Goal: Information Seeking & Learning: Learn about a topic

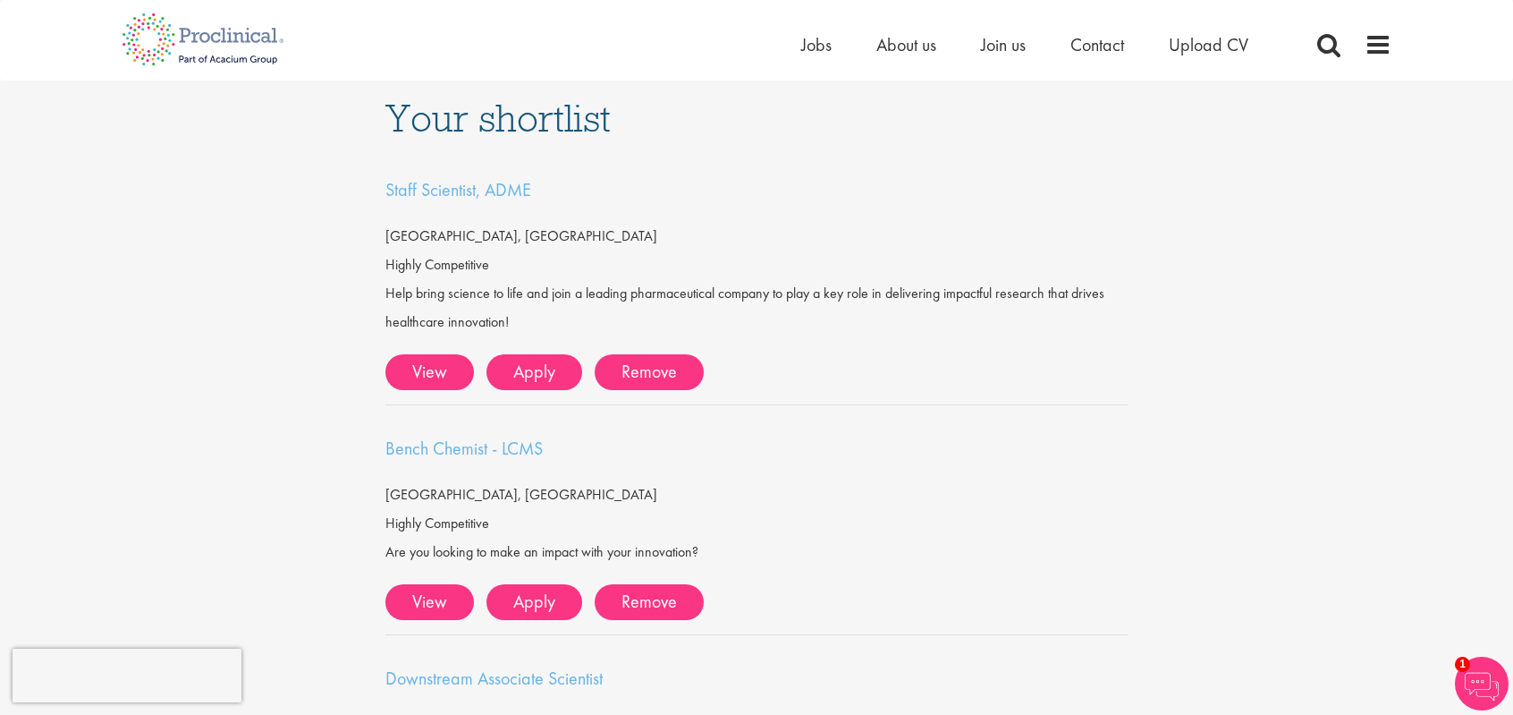
click at [752, 292] on div "Help bring science to life and join a leading pharmaceutical company to play a …" at bounding box center [756, 307] width 743 height 57
click at [451, 188] on span "Staff Scientist, ADME" at bounding box center [458, 189] width 146 height 23
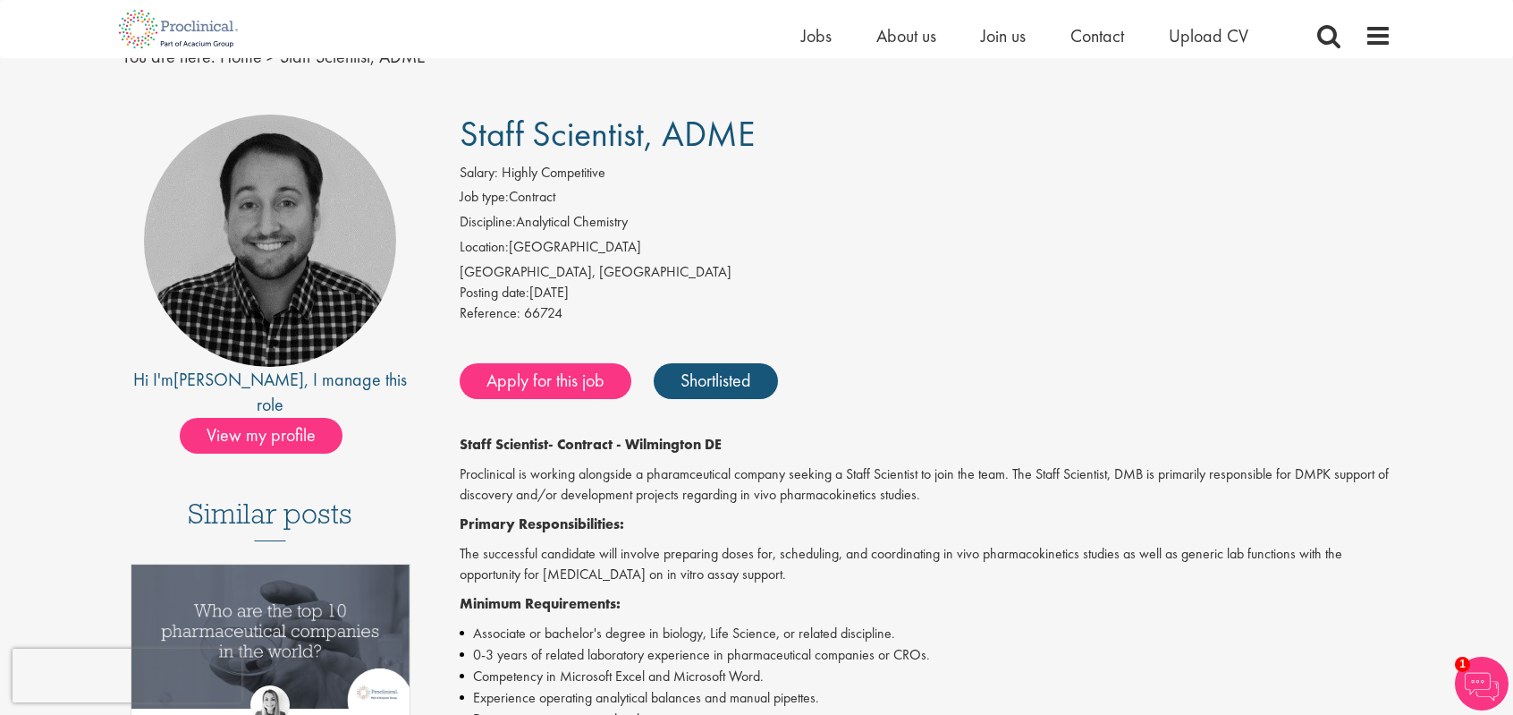
scroll to position [88, 0]
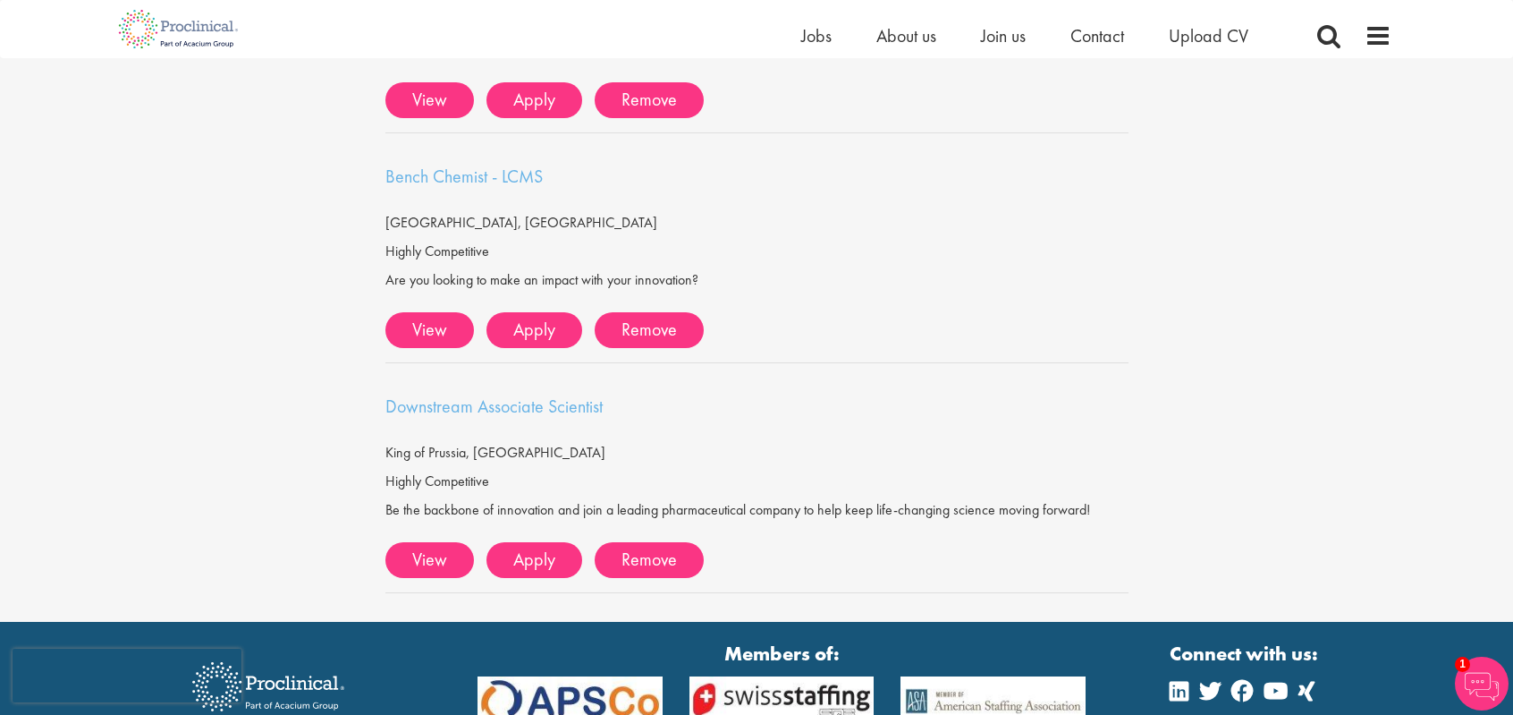
scroll to position [263, 0]
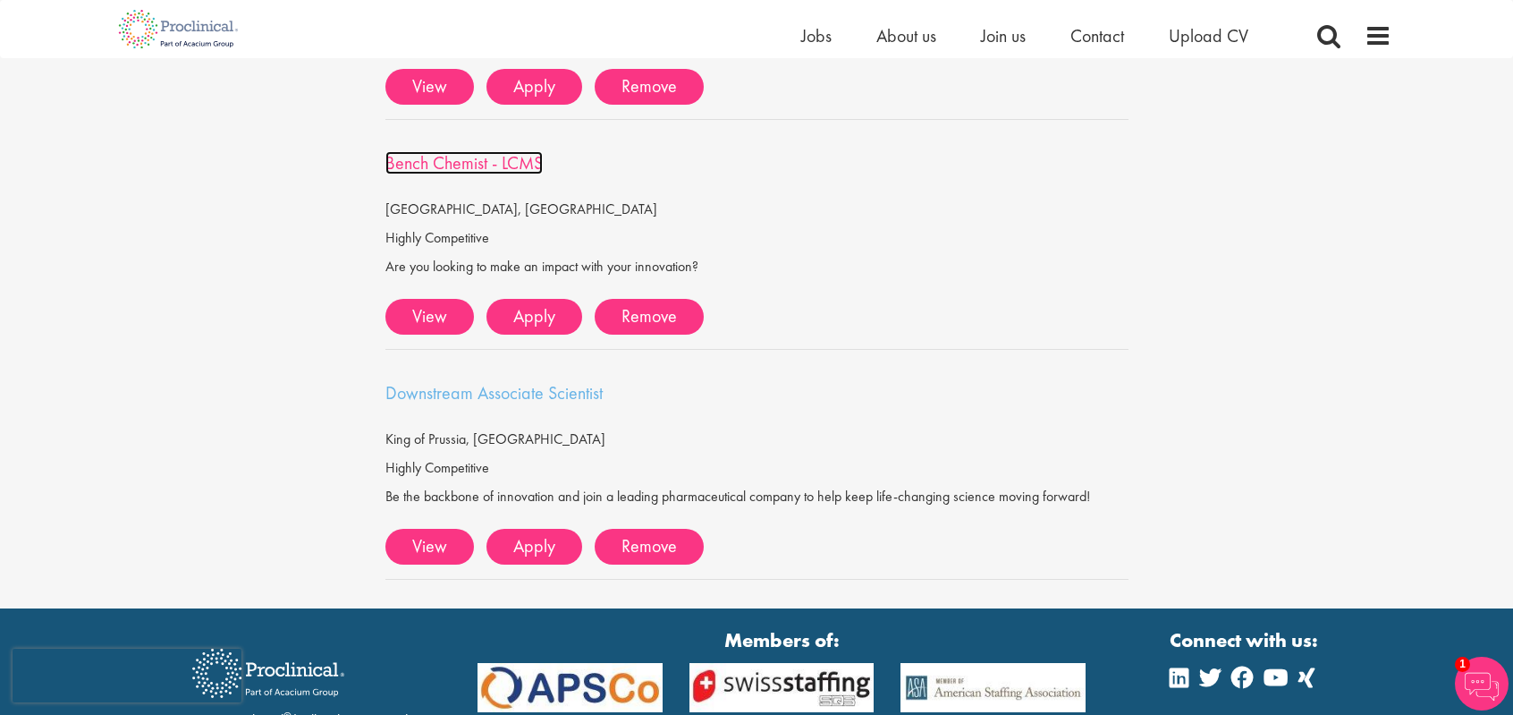
click at [453, 155] on span "Bench Chemist - LCMS" at bounding box center [463, 162] width 157 height 23
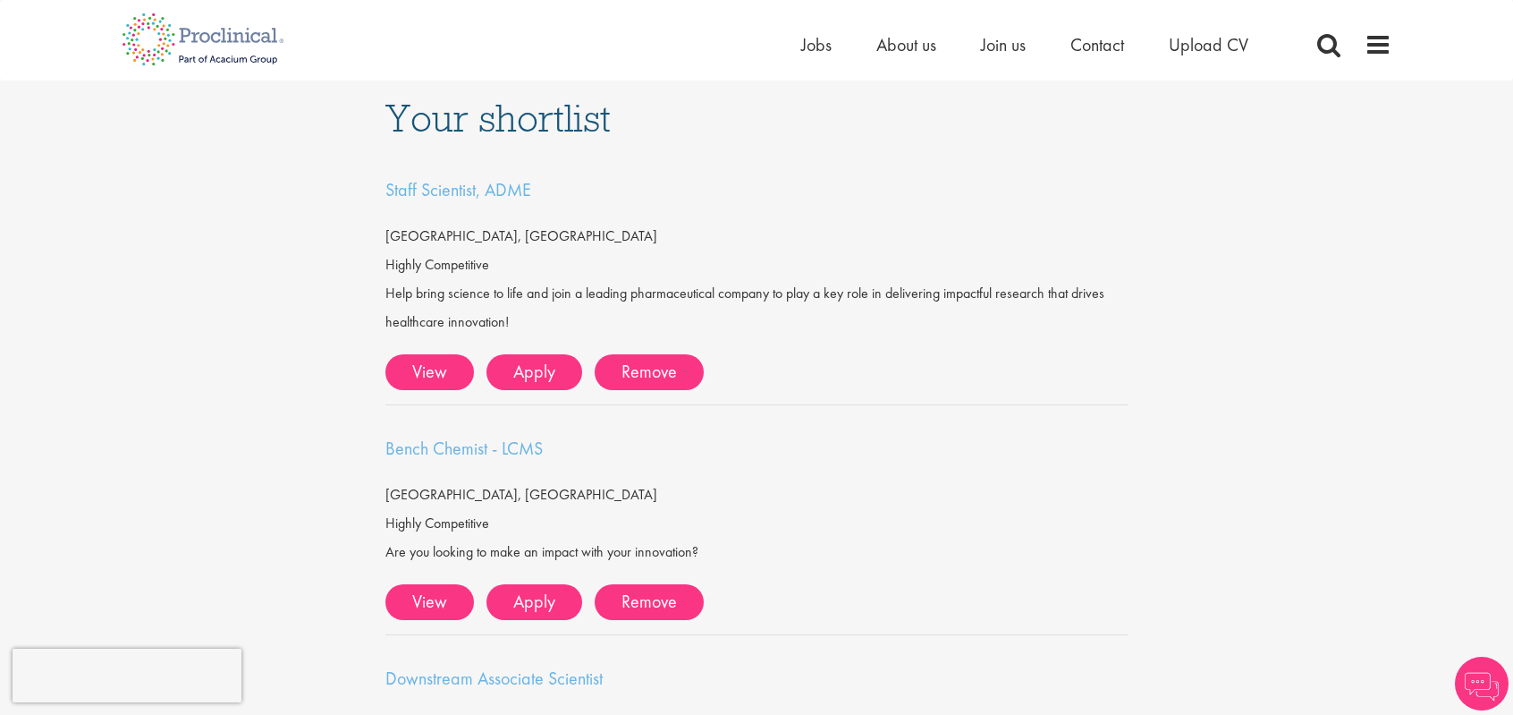
click at [1297, 241] on div "Your shortlist Staff Scientist, ADME [GEOGRAPHIC_DATA], [GEOGRAPHIC_DATA] Highl…" at bounding box center [757, 486] width 1540 height 813
click at [802, 460] on div "Bench Chemist - LCMS" at bounding box center [756, 448] width 743 height 29
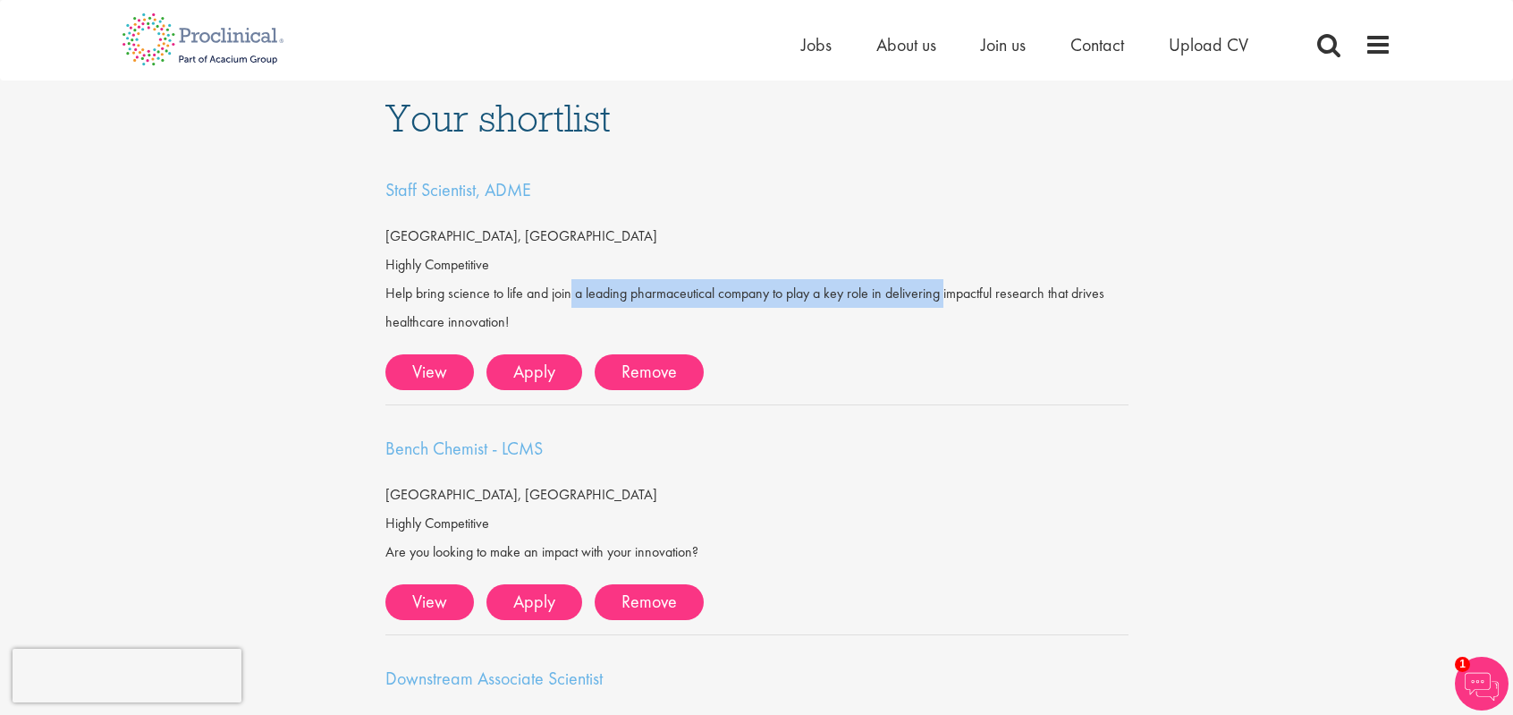
drag, startPoint x: 775, startPoint y: 297, endPoint x: 399, endPoint y: 293, distance: 376.6
click at [399, 293] on div "Help bring science to life and join a leading pharmaceutical company to play a …" at bounding box center [756, 307] width 743 height 57
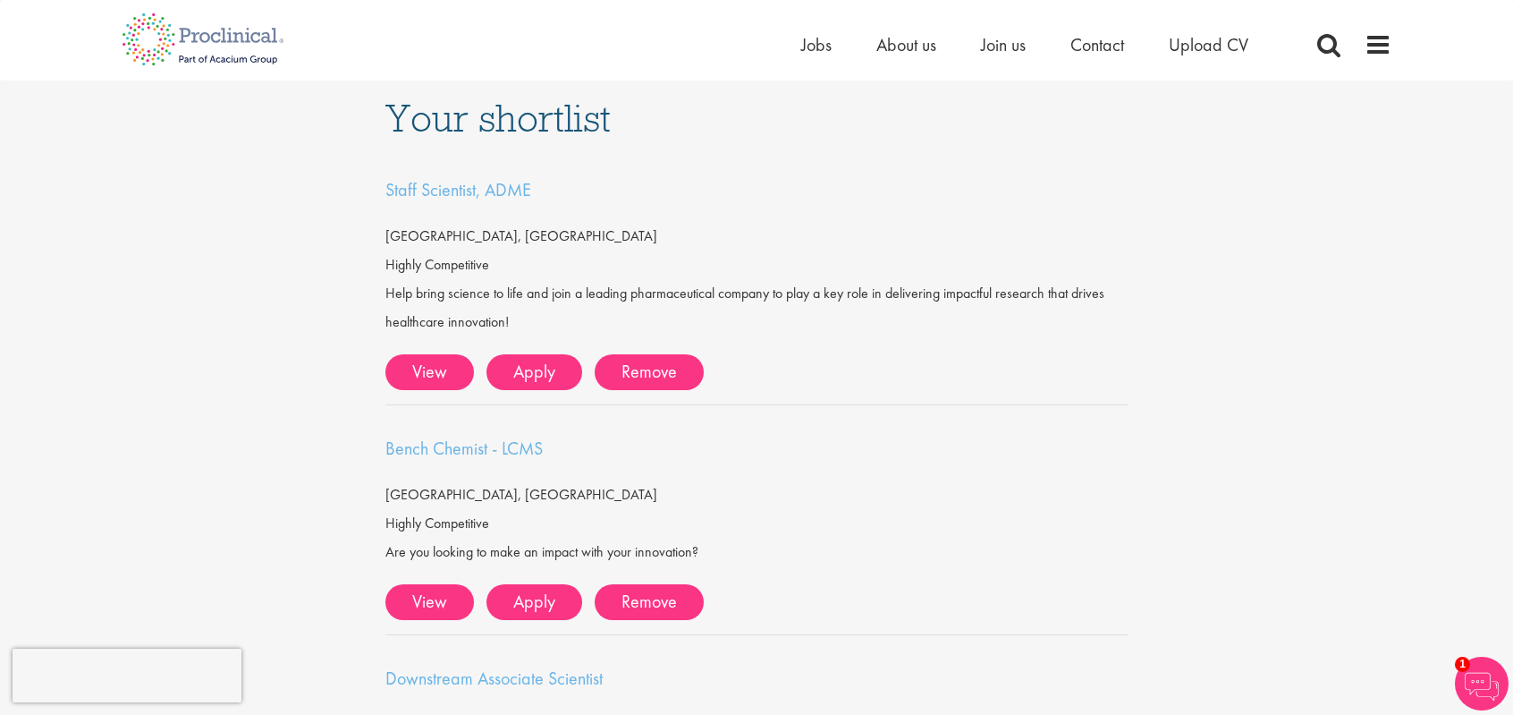
click at [518, 326] on div "Help bring science to life and join a leading pharmaceutical company to play a …" at bounding box center [756, 307] width 743 height 57
drag, startPoint x: 518, startPoint y: 326, endPoint x: 397, endPoint y: 275, distance: 131.1
click at [397, 275] on div "Staff Scientist, ADME Wilmington, USA Highly Competitive Help bring science to …" at bounding box center [756, 290] width 743 height 230
click at [1202, 371] on div "Your shortlist Staff Scientist, ADME Wilmington, USA Highly Competitive Help br…" at bounding box center [757, 486] width 1540 height 813
drag, startPoint x: 522, startPoint y: 320, endPoint x: 370, endPoint y: 250, distance: 167.7
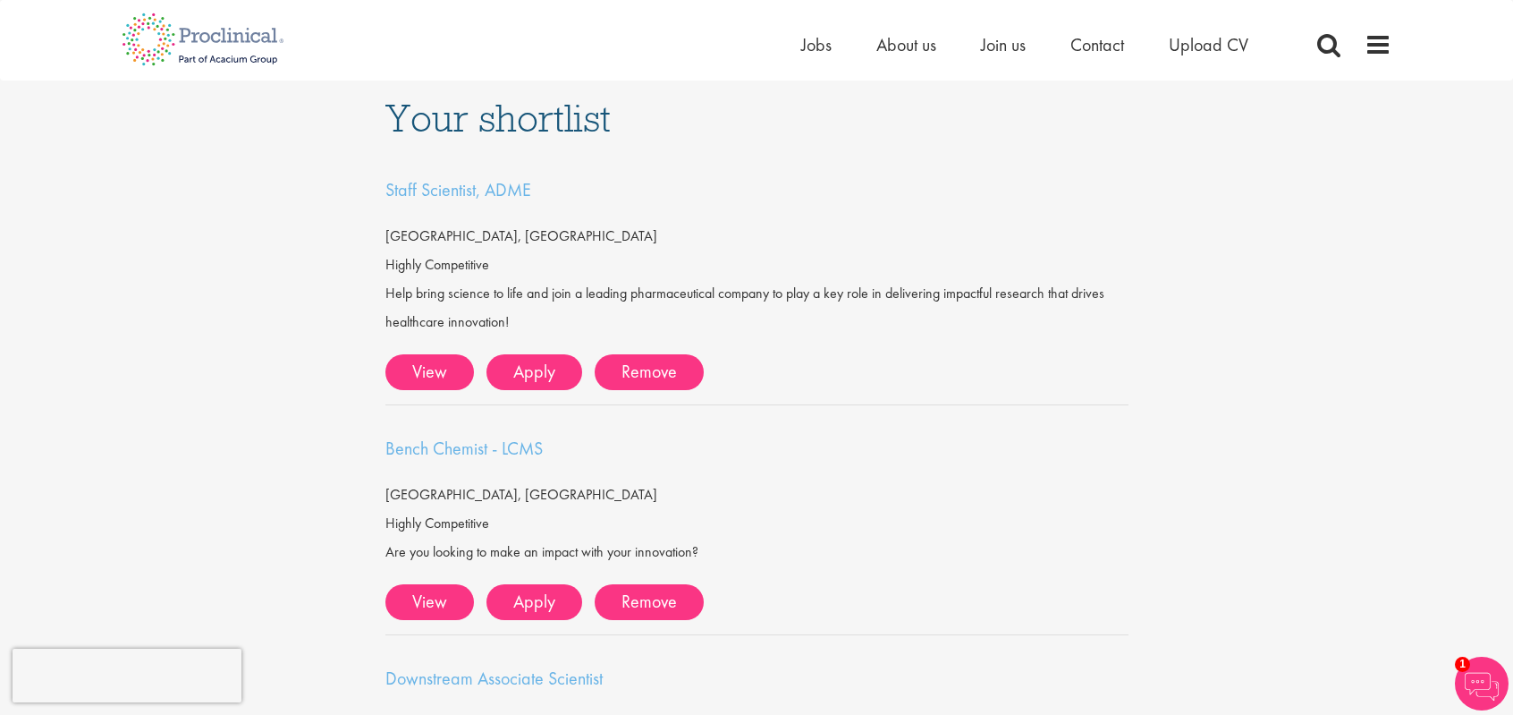
click at [370, 250] on div "Your shortlist Staff Scientist, ADME Wilmington, USA Highly Competitive Help br…" at bounding box center [757, 486] width 1540 height 813
click at [533, 298] on div "Help bring science to life and join a leading pharmaceutical company to play a …" at bounding box center [756, 307] width 743 height 57
drag, startPoint x: 529, startPoint y: 314, endPoint x: 392, endPoint y: 275, distance: 142.1
click at [392, 275] on div "Staff Scientist, ADME Wilmington, USA Highly Competitive Help bring science to …" at bounding box center [756, 290] width 743 height 230
click at [500, 320] on div "Help bring science to life and join a leading pharmaceutical company to play a …" at bounding box center [756, 307] width 743 height 57
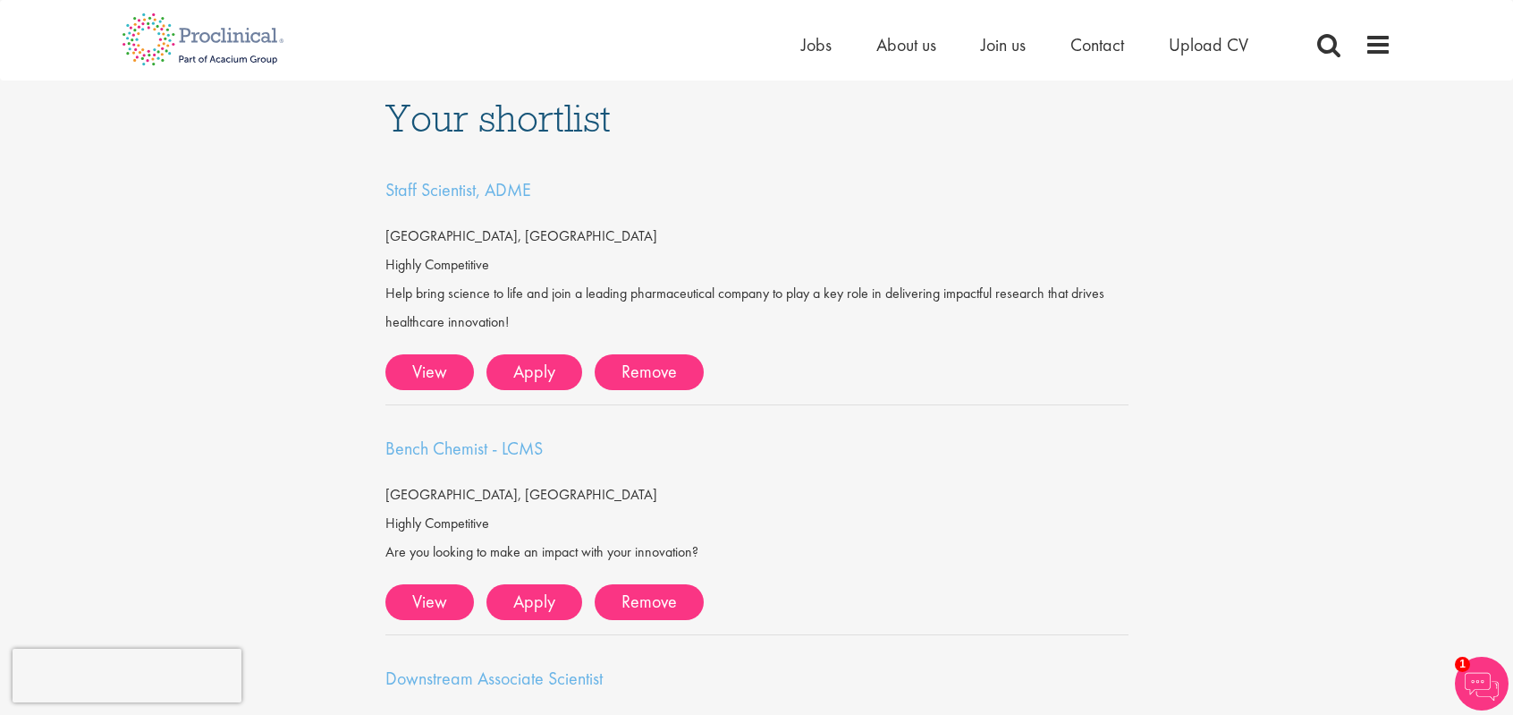
drag, startPoint x: 519, startPoint y: 320, endPoint x: 299, endPoint y: 223, distance: 240.7
click at [299, 223] on div "Your shortlist Staff Scientist, ADME Wilmington, USA Highly Competitive Help br…" at bounding box center [757, 486] width 1540 height 813
click at [485, 284] on div "Help bring science to life and join a leading pharmaceutical company to play a …" at bounding box center [756, 307] width 743 height 57
drag, startPoint x: 523, startPoint y: 315, endPoint x: 367, endPoint y: 219, distance: 183.5
click at [366, 217] on div "Your shortlist Staff Scientist, ADME Wilmington, USA Highly Competitive Help br…" at bounding box center [757, 486] width 1540 height 813
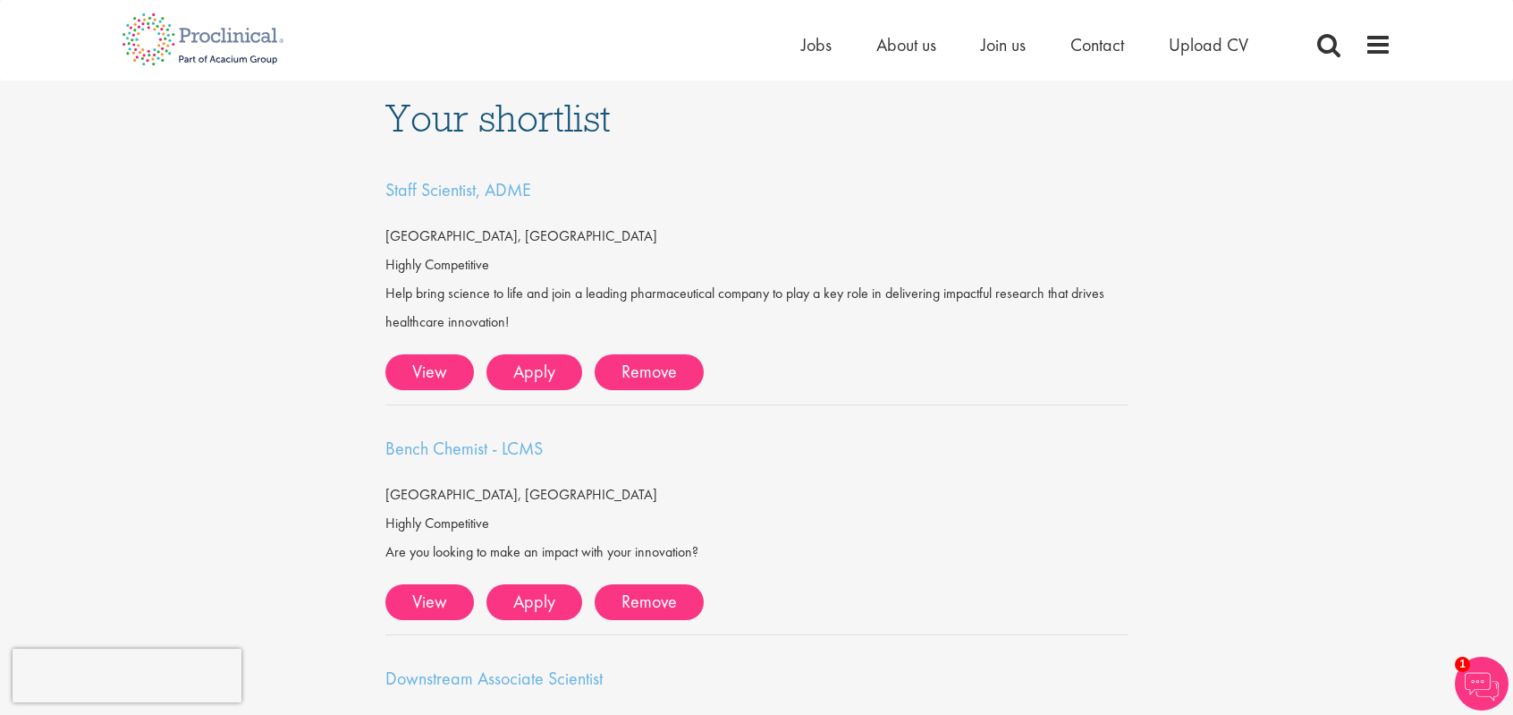
click at [540, 289] on div "Help bring science to life and join a leading pharmaceutical company to play a …" at bounding box center [756, 307] width 743 height 57
drag, startPoint x: 531, startPoint y: 324, endPoint x: 343, endPoint y: 216, distance: 216.3
click at [343, 216] on div "Your shortlist Staff Scientist, ADME Wilmington, USA Highly Competitive Help br…" at bounding box center [757, 486] width 1540 height 813
drag, startPoint x: 1044, startPoint y: 559, endPoint x: 970, endPoint y: 552, distance: 73.7
click at [962, 554] on div "Are you looking to make an impact with your innovation?" at bounding box center [756, 552] width 743 height 29
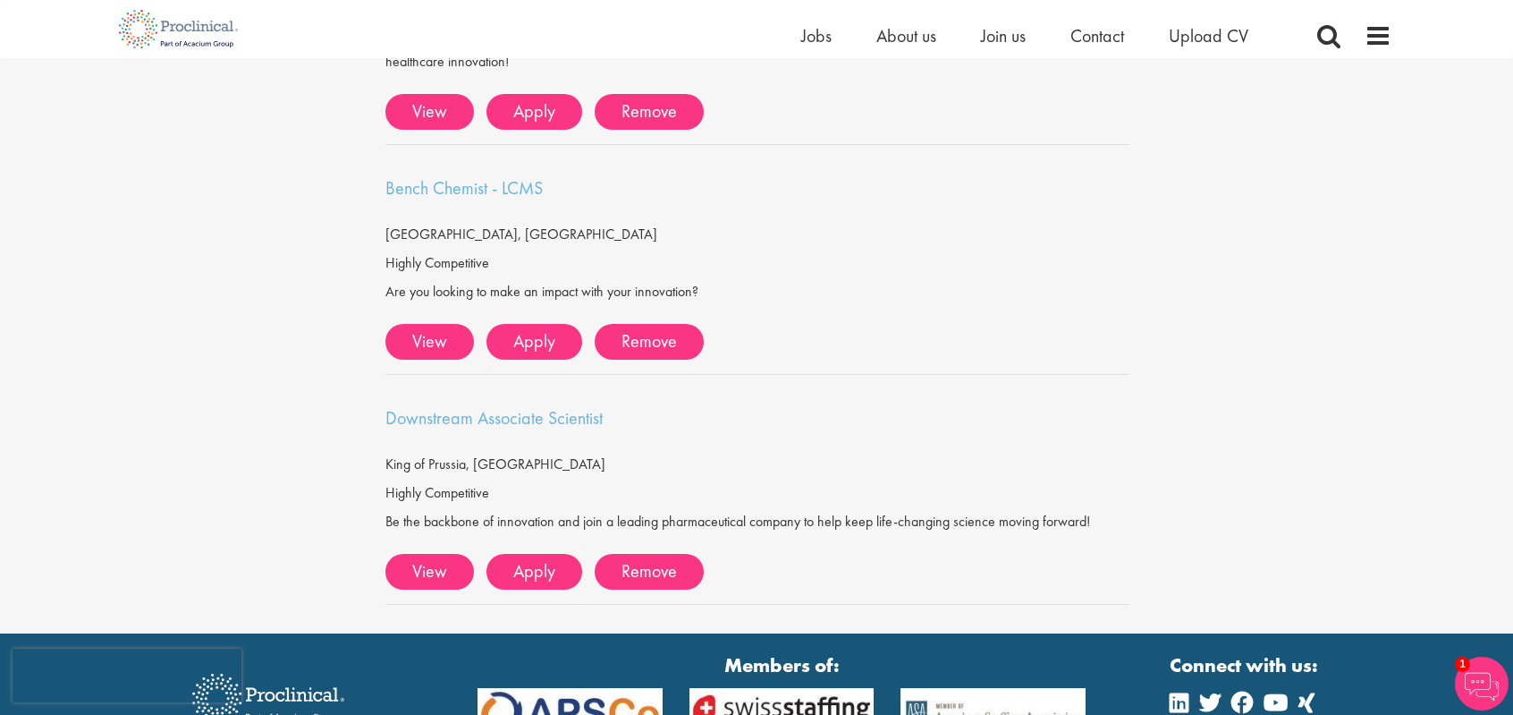
scroll to position [239, 0]
drag, startPoint x: 1120, startPoint y: 519, endPoint x: 352, endPoint y: 418, distance: 774.9
click at [352, 418] on div "Your shortlist Staff Scientist, ADME Wilmington, USA Highly Competitive Help br…" at bounding box center [757, 225] width 1540 height 813
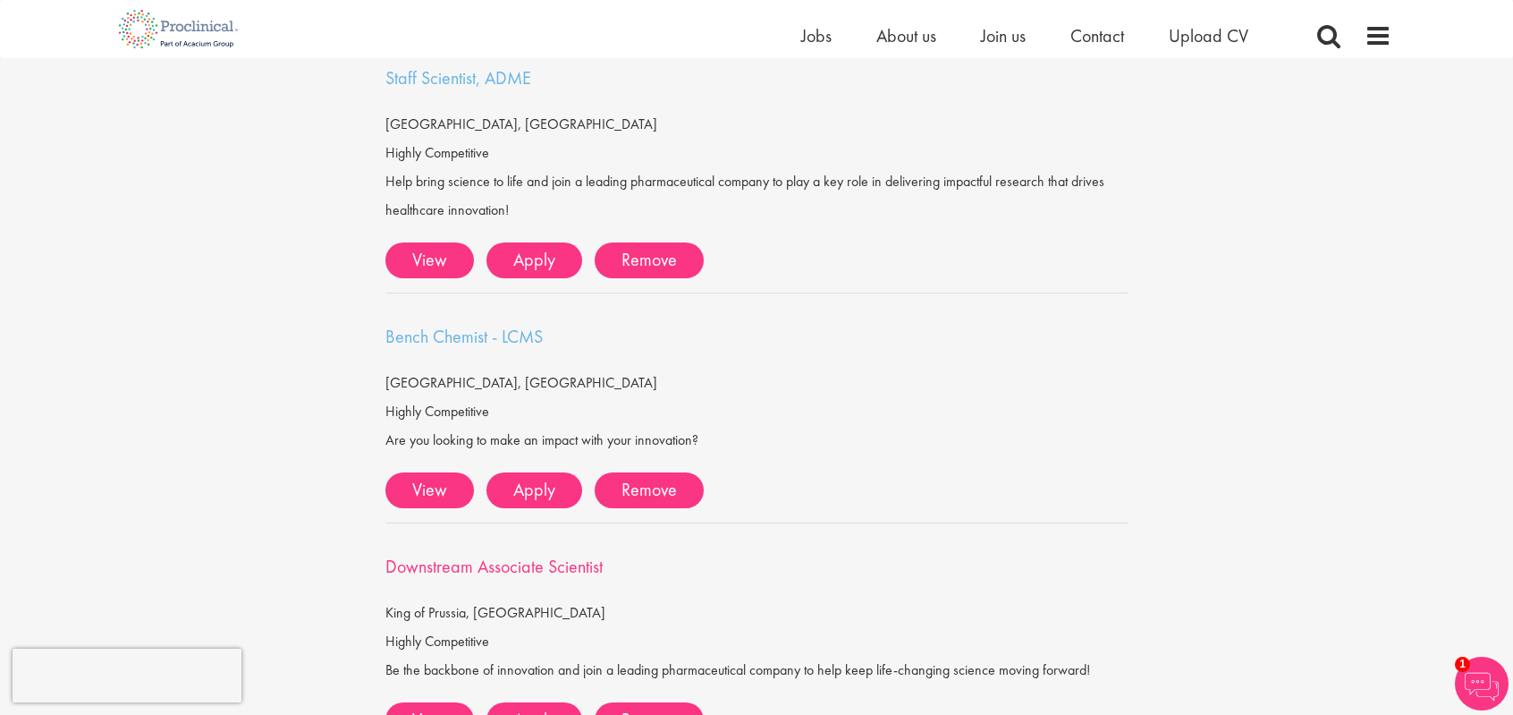
scroll to position [89, 0]
drag, startPoint x: 710, startPoint y: 436, endPoint x: 222, endPoint y: 335, distance: 498.7
click at [222, 335] on div "Your shortlist Staff Scientist, ADME Wilmington, USA Highly Competitive Help br…" at bounding box center [757, 375] width 1540 height 813
click at [877, 394] on div "[GEOGRAPHIC_DATA], [GEOGRAPHIC_DATA]" at bounding box center [756, 382] width 743 height 29
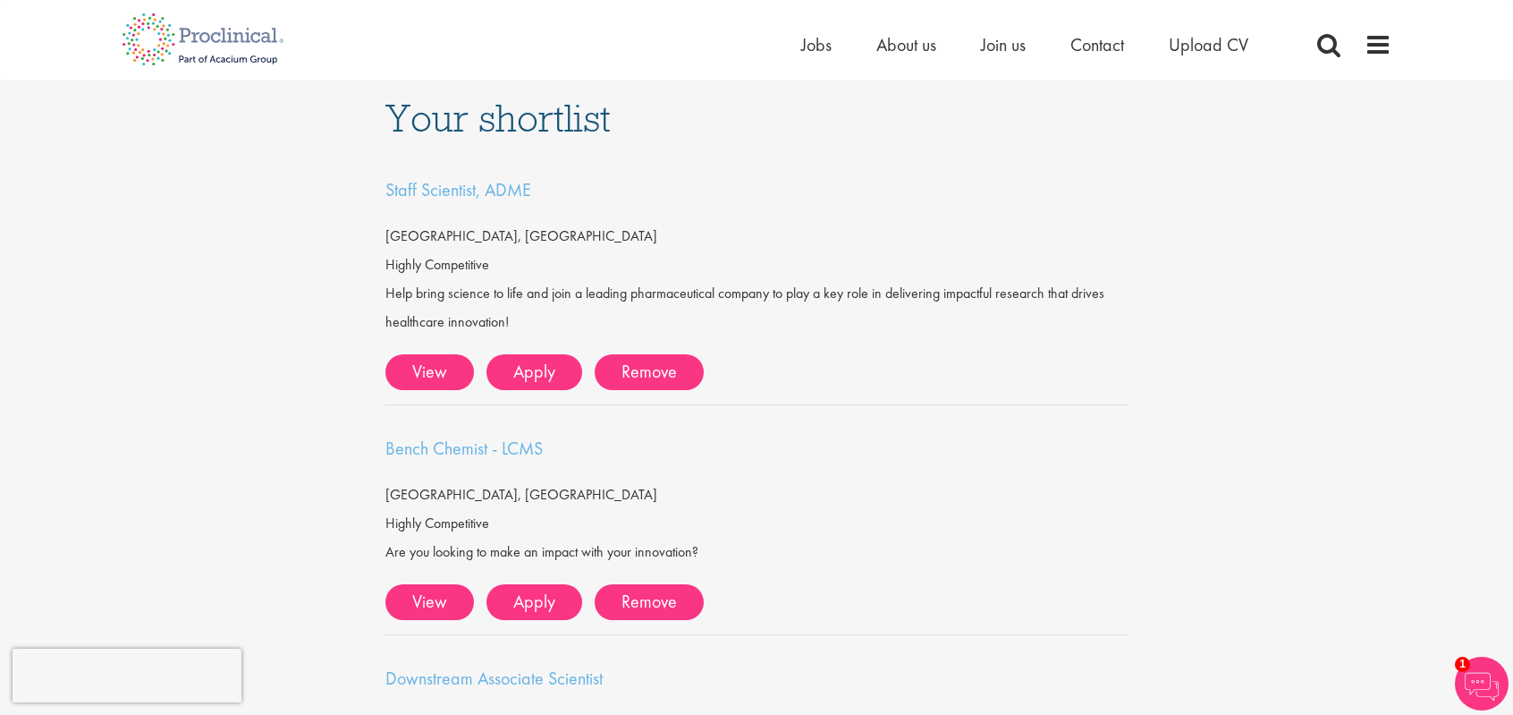
drag, startPoint x: 494, startPoint y: 543, endPoint x: 199, endPoint y: 436, distance: 313.2
drag, startPoint x: 199, startPoint y: 436, endPoint x: 713, endPoint y: 548, distance: 525.6
click at [713, 548] on div "Are you looking to make an impact with your innovation?" at bounding box center [756, 552] width 743 height 29
drag, startPoint x: 713, startPoint y: 548, endPoint x: 340, endPoint y: 429, distance: 391.5
click at [340, 429] on div "Your shortlist Staff Scientist, ADME Wilmington, USA Highly Competitive Help br…" at bounding box center [757, 486] width 1540 height 813
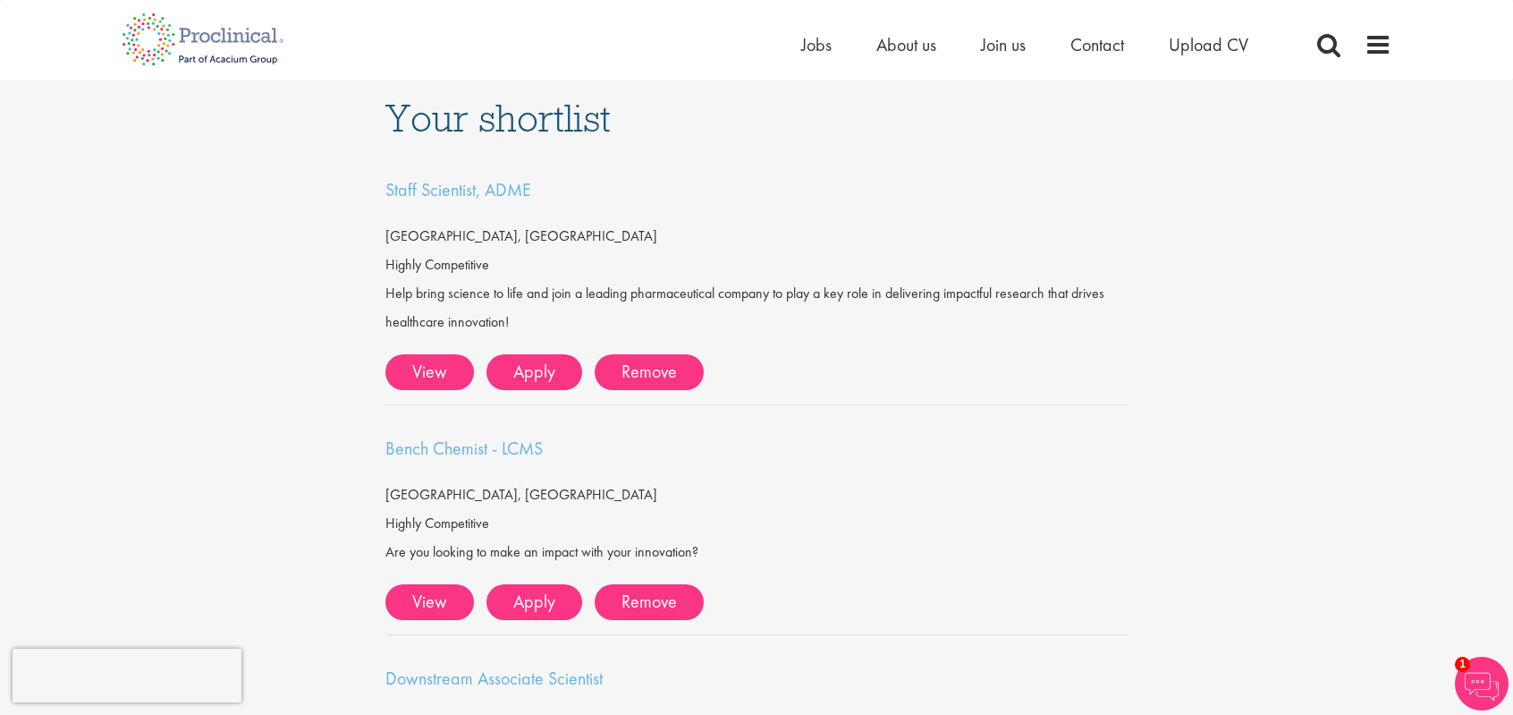
click at [490, 310] on div "Help bring science to life and join a leading pharmaceutical company to play a …" at bounding box center [756, 307] width 743 height 57
drag, startPoint x: 521, startPoint y: 314, endPoint x: 358, endPoint y: 279, distance: 167.4
click at [358, 279] on div "Your shortlist Staff Scientist, ADME Wilmington, USA Highly Competitive Help br…" at bounding box center [757, 486] width 1540 height 813
click at [596, 288] on div "Help bring science to life and join a leading pharmaceutical company to play a …" at bounding box center [756, 307] width 743 height 57
click at [220, 313] on div "Your shortlist Staff Scientist, ADME Wilmington, USA Highly Competitive Help br…" at bounding box center [757, 486] width 1540 height 813
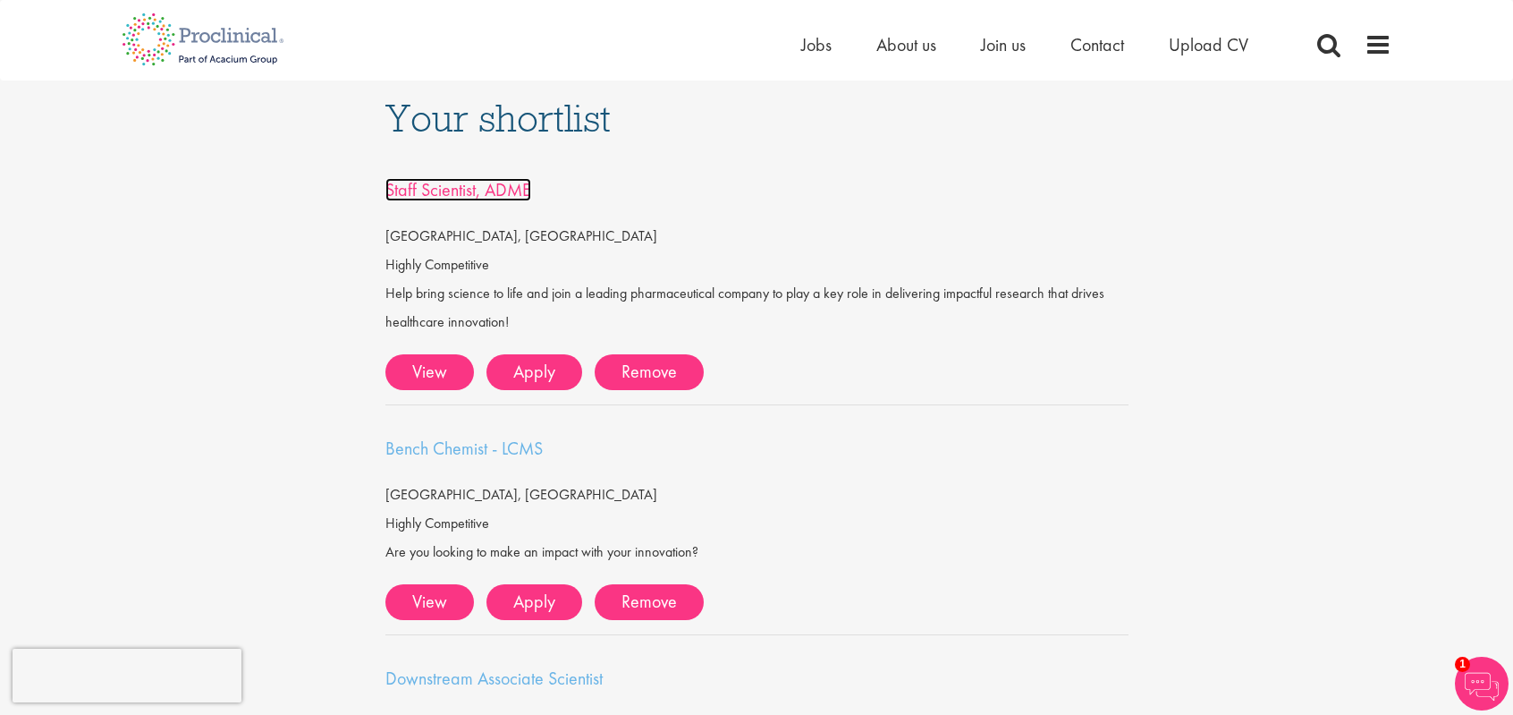
click at [505, 185] on span "Staff Scientist, ADME" at bounding box center [458, 189] width 146 height 23
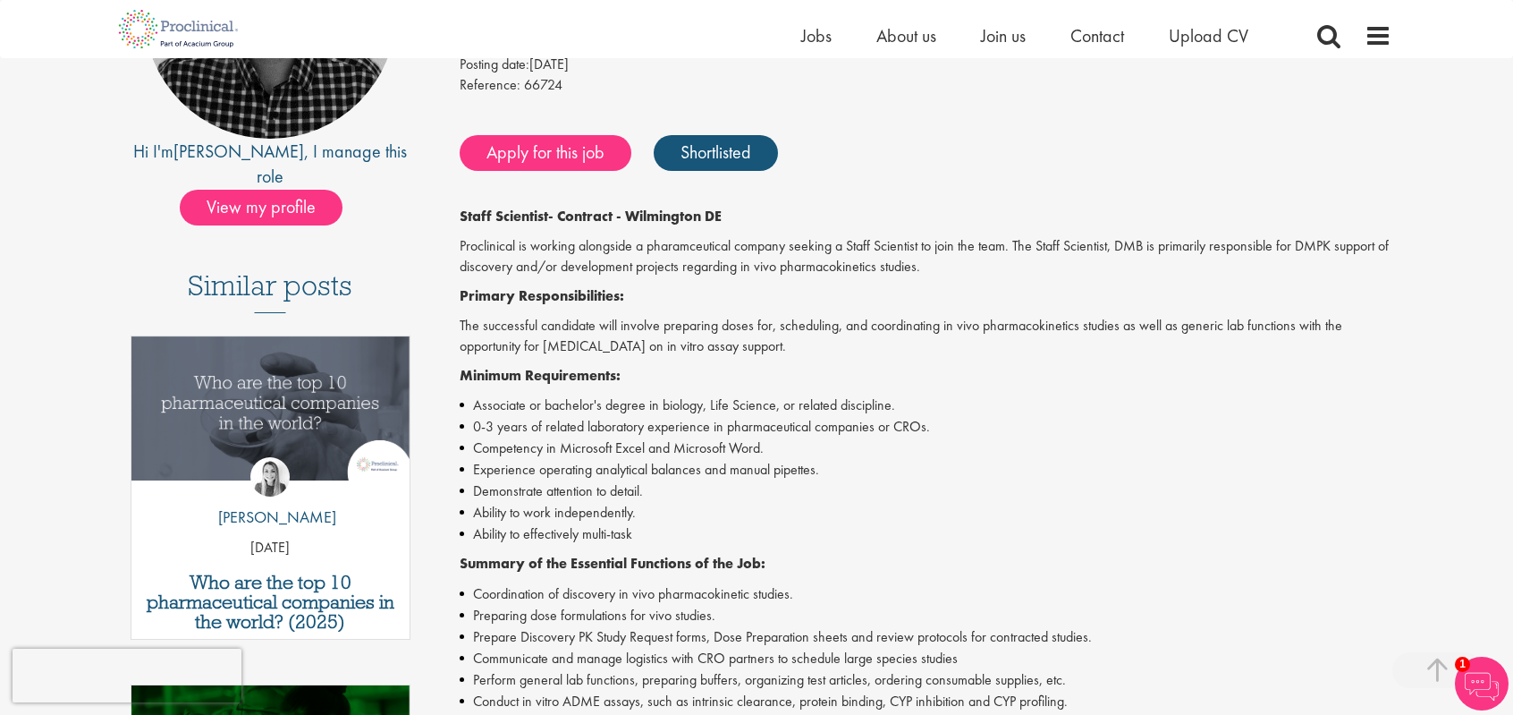
scroll to position [313, 0]
